Goal: Task Accomplishment & Management: Use online tool/utility

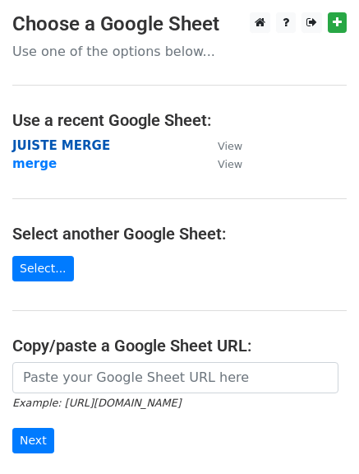
click at [83, 144] on strong "JUISTE MERGE" at bounding box center [61, 145] width 98 height 15
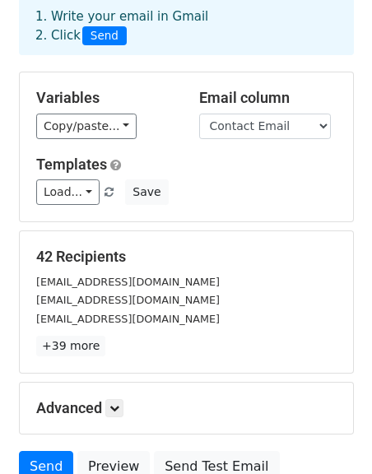
scroll to position [164, 0]
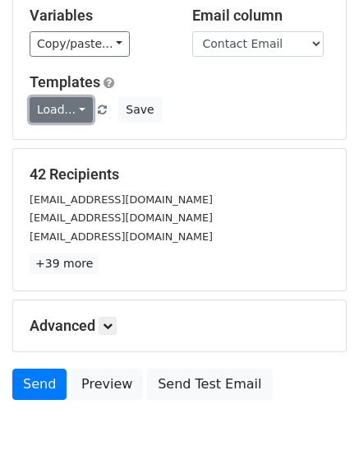
click at [72, 114] on link "Load..." at bounding box center [61, 109] width 63 height 25
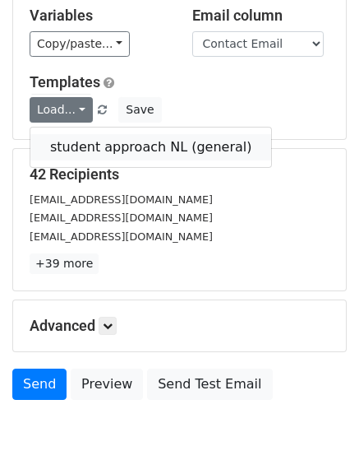
click at [83, 143] on link "student approach NL (general)" at bounding box center [150, 147] width 241 height 26
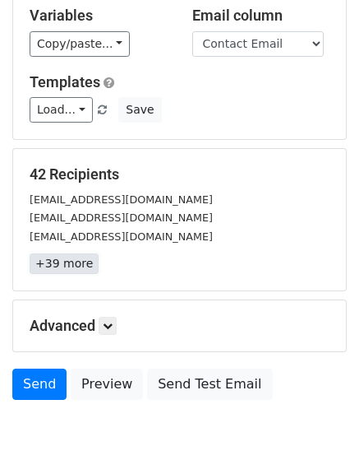
click at [62, 259] on link "+39 more" at bounding box center [64, 263] width 69 height 21
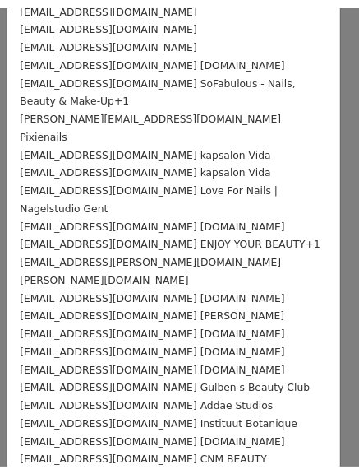
scroll to position [0, 0]
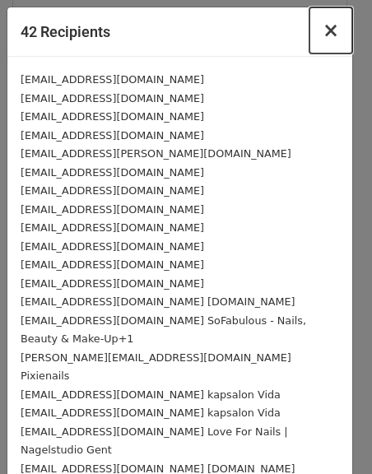
click at [325, 38] on span "×" at bounding box center [330, 30] width 16 height 23
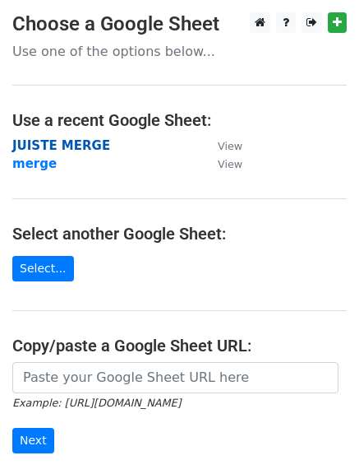
click at [84, 147] on strong "JUISTE MERGE" at bounding box center [61, 145] width 98 height 15
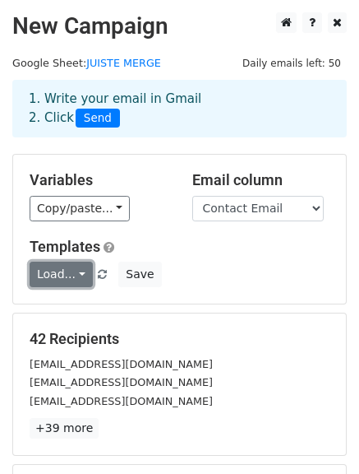
click at [59, 281] on link "Load..." at bounding box center [61, 273] width 63 height 25
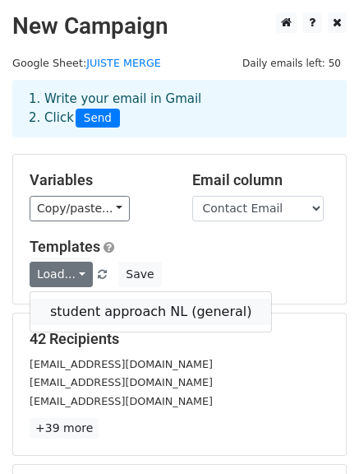
click at [107, 318] on link "student approach NL (general)" at bounding box center [150, 311] width 241 height 26
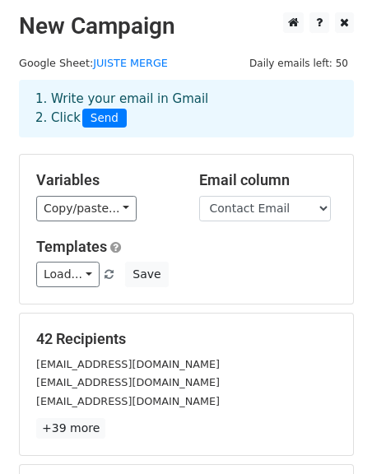
scroll to position [230, 0]
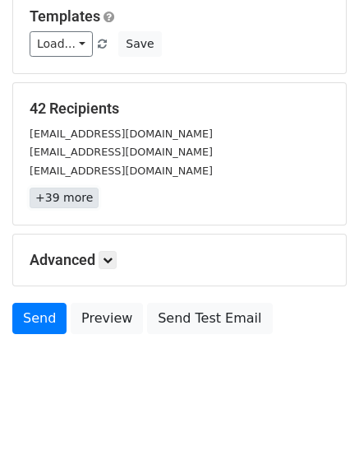
click at [83, 197] on link "+39 more" at bounding box center [64, 197] width 69 height 21
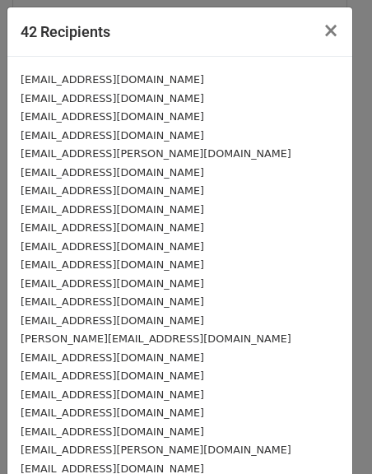
scroll to position [452, 0]
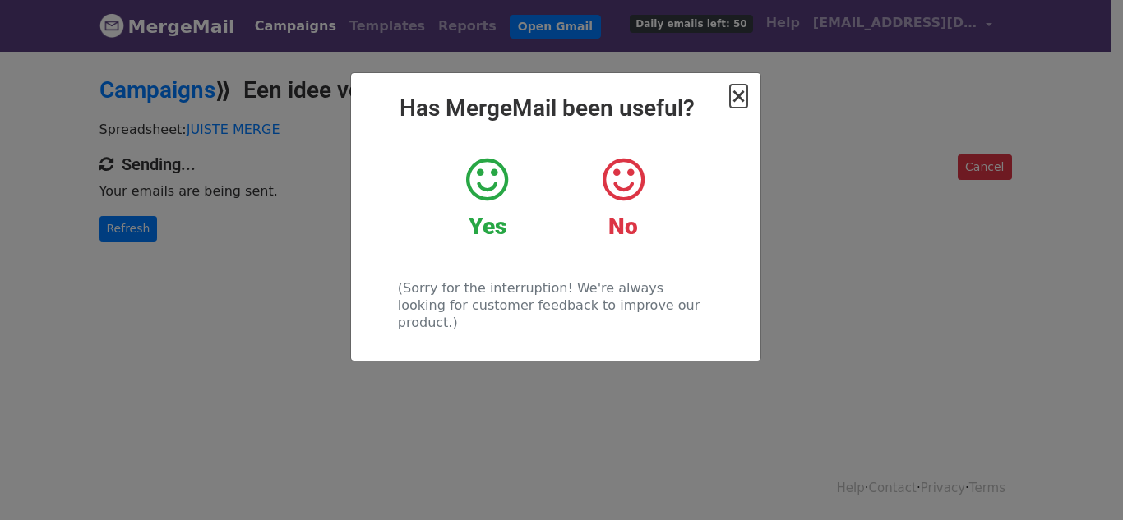
click at [737, 95] on span "×" at bounding box center [738, 96] width 16 height 23
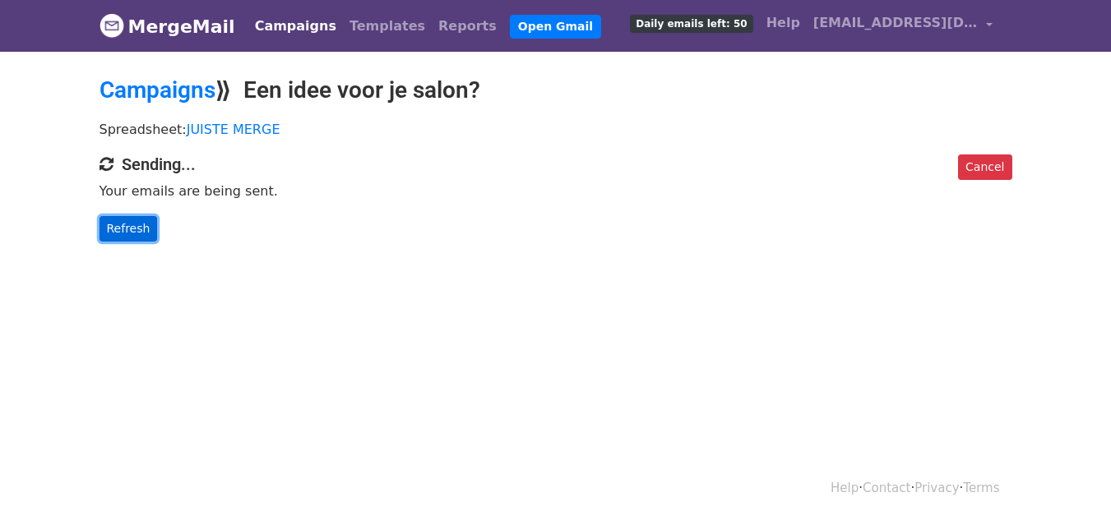
click at [123, 235] on link "Refresh" at bounding box center [128, 228] width 58 height 25
